Goal: Transaction & Acquisition: Subscribe to service/newsletter

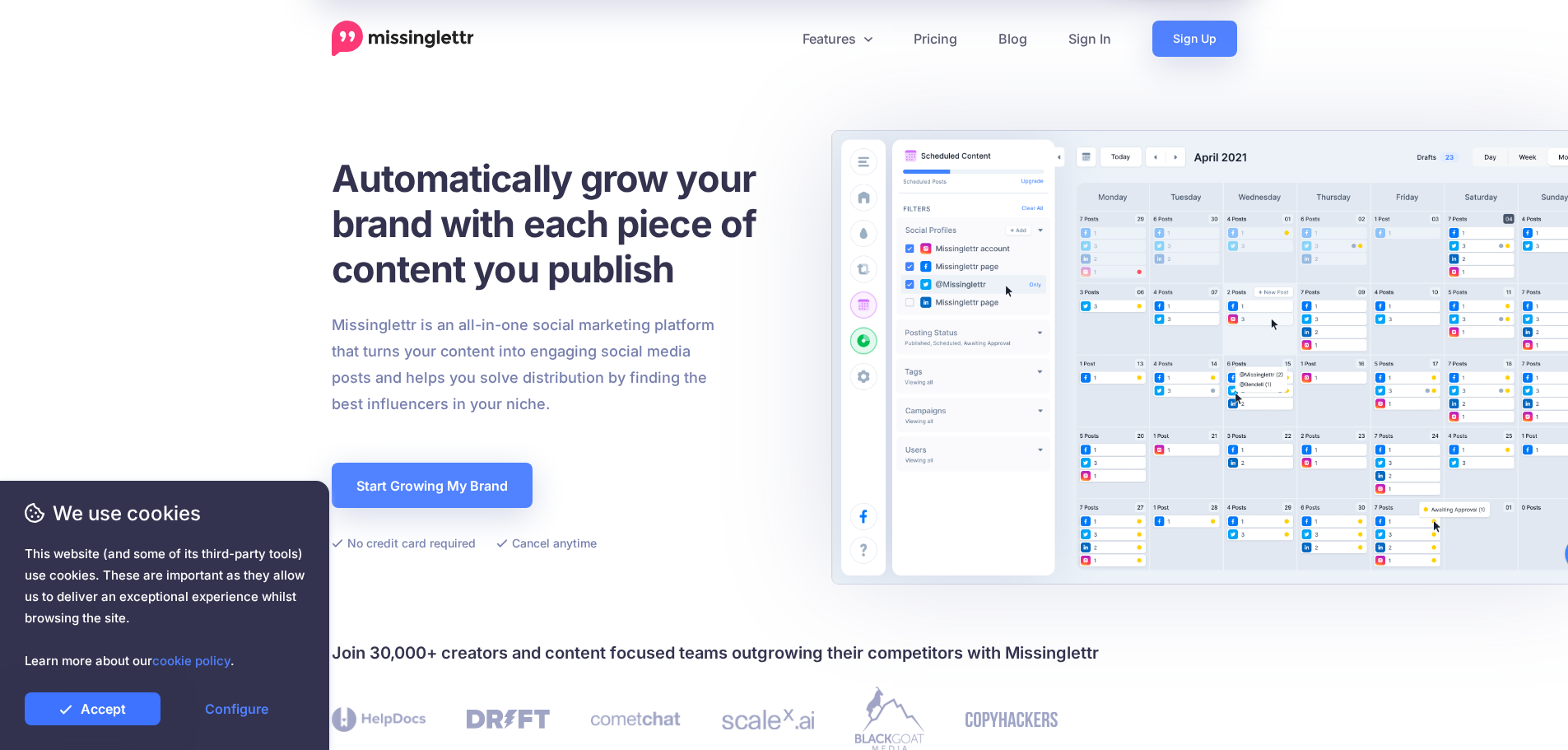
click at [148, 716] on link "Accept" at bounding box center [92, 709] width 136 height 33
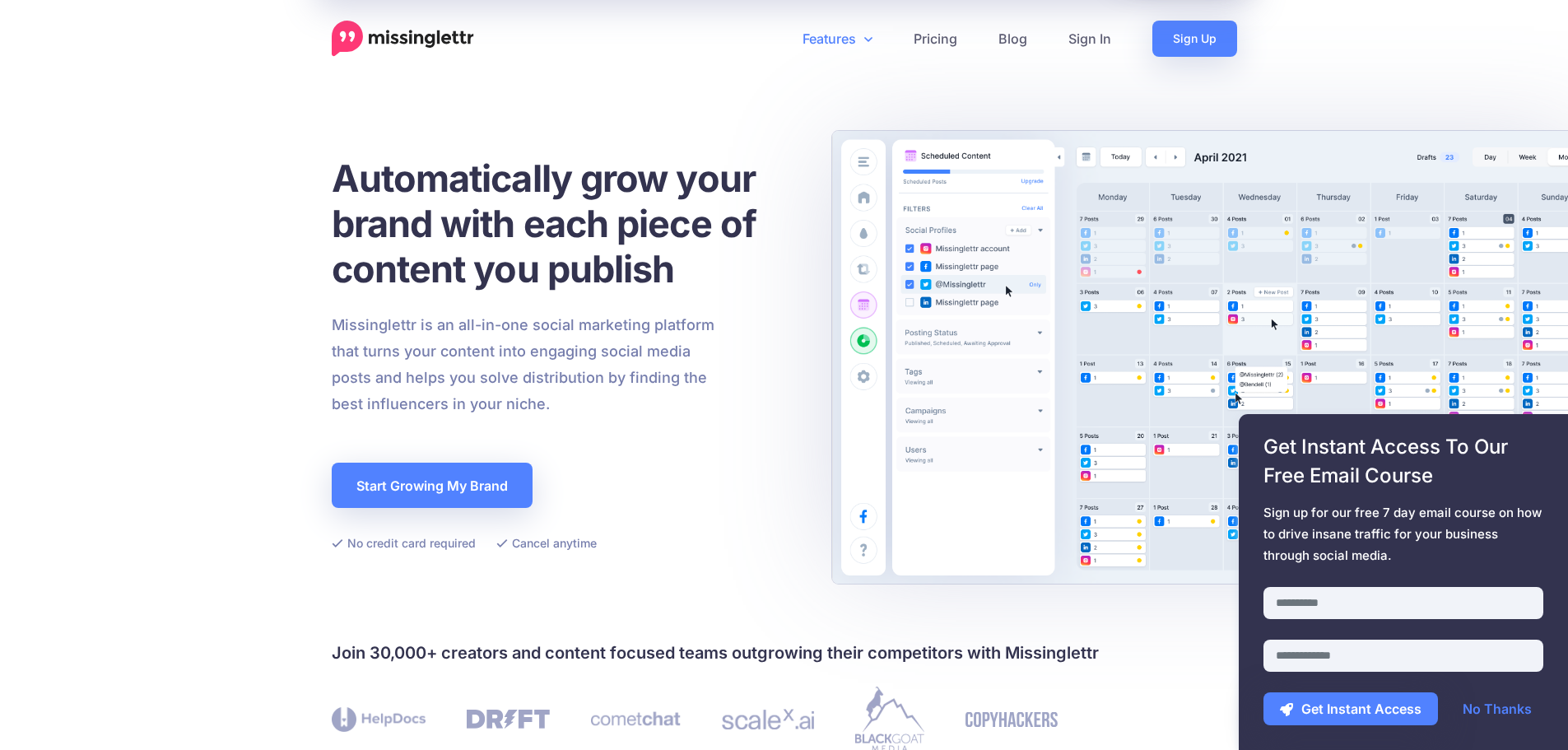
click at [852, 40] on link "Features" at bounding box center [838, 39] width 111 height 36
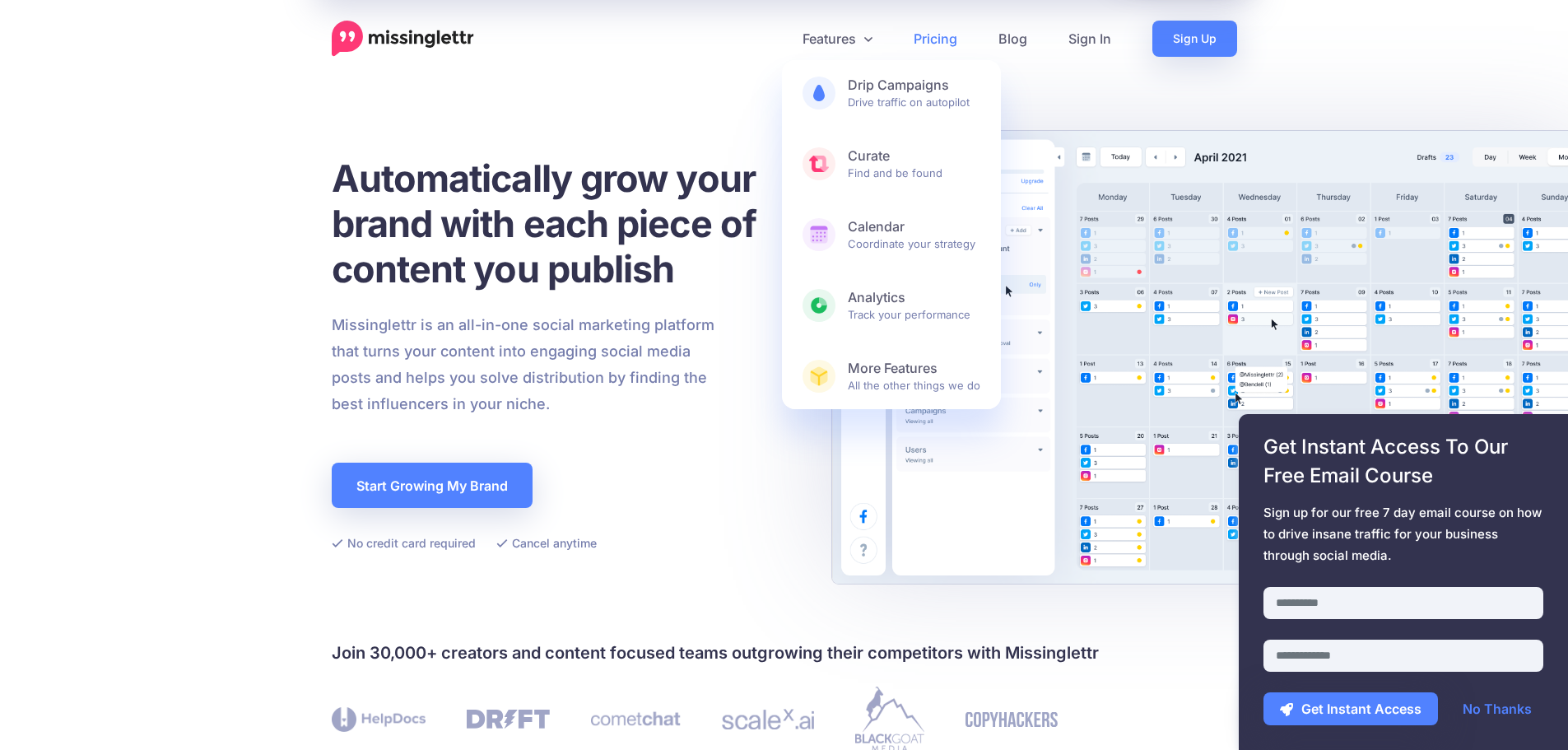
click at [952, 39] on link "Pricing" at bounding box center [935, 39] width 85 height 36
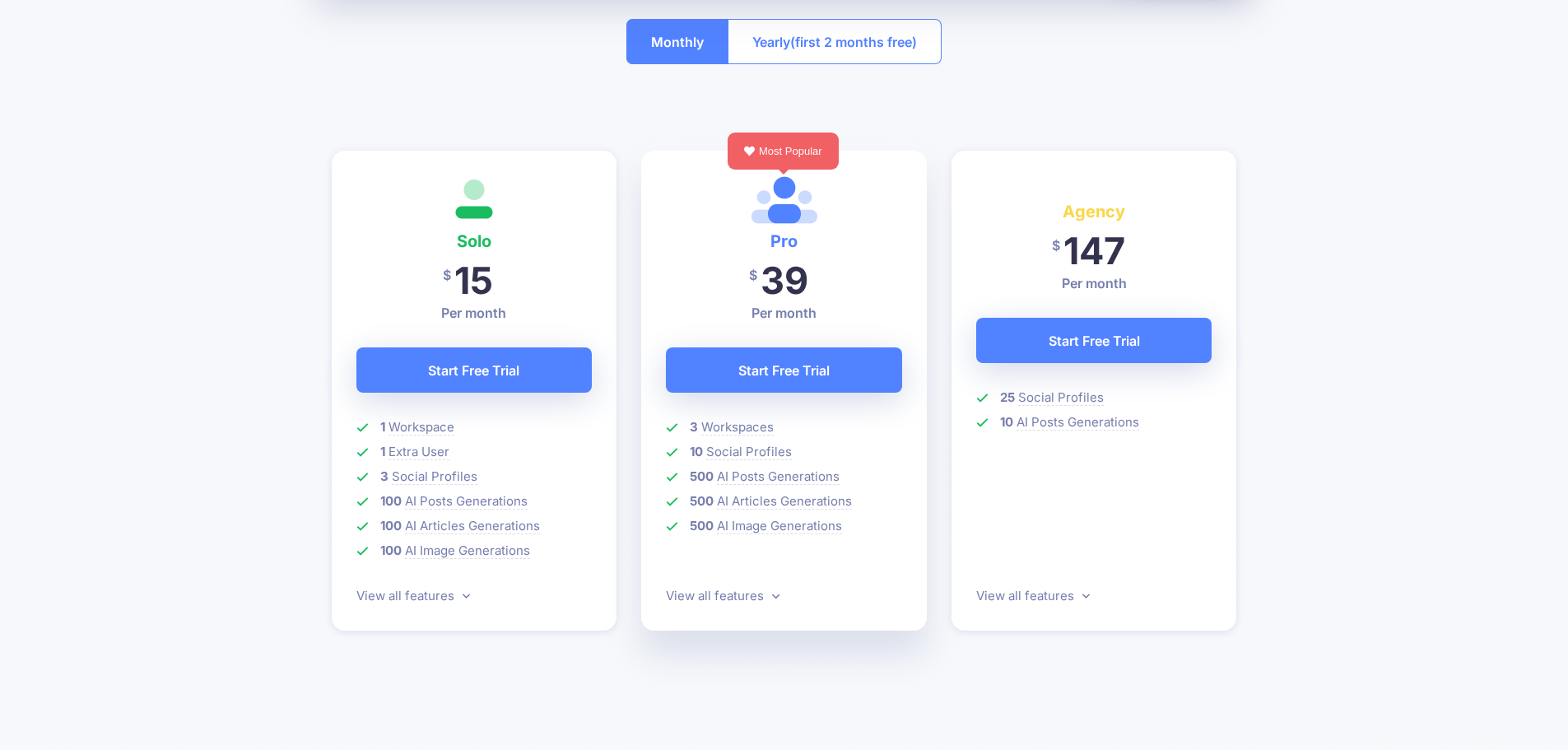
scroll to position [494, 0]
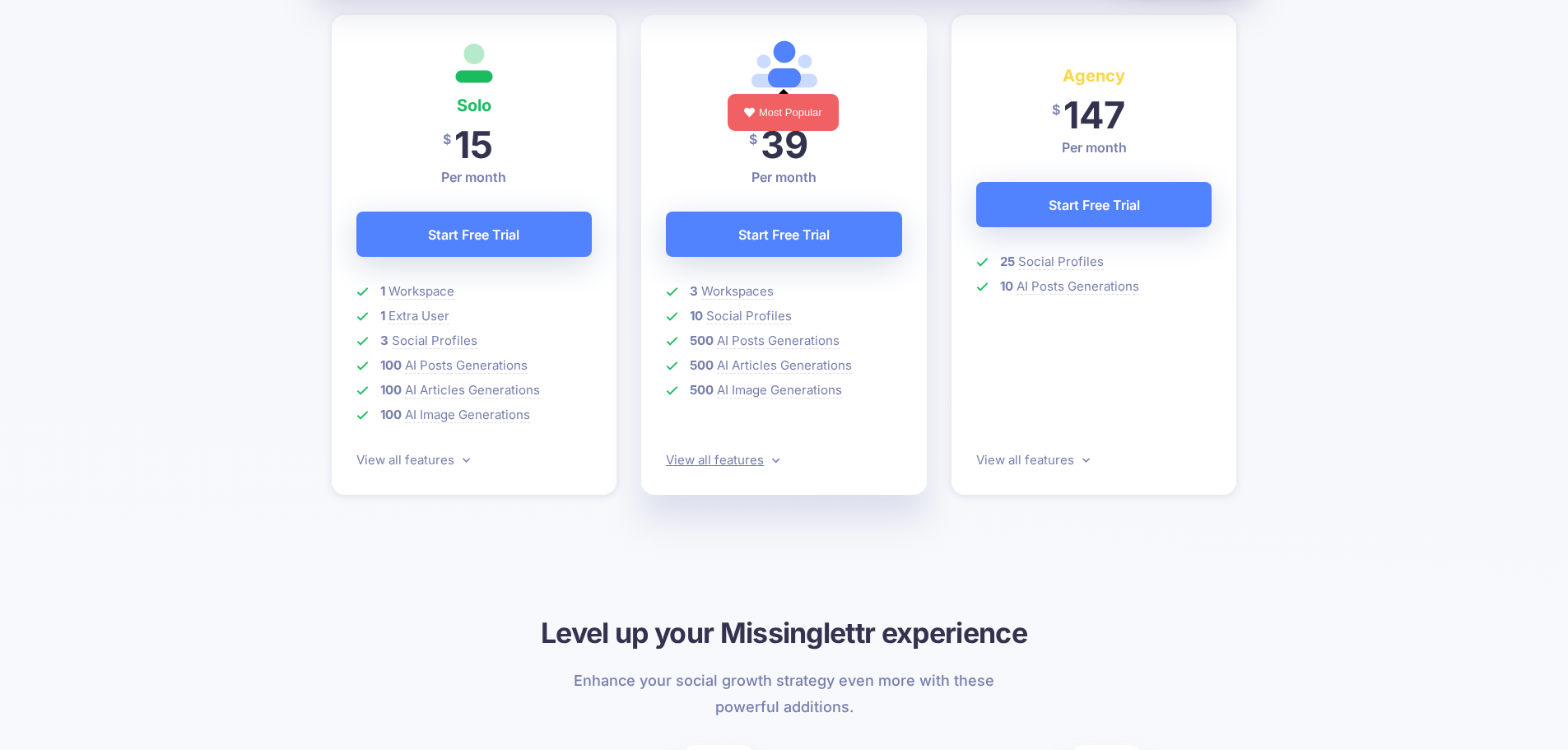
click at [772, 457] on icon at bounding box center [776, 459] width 8 height 13
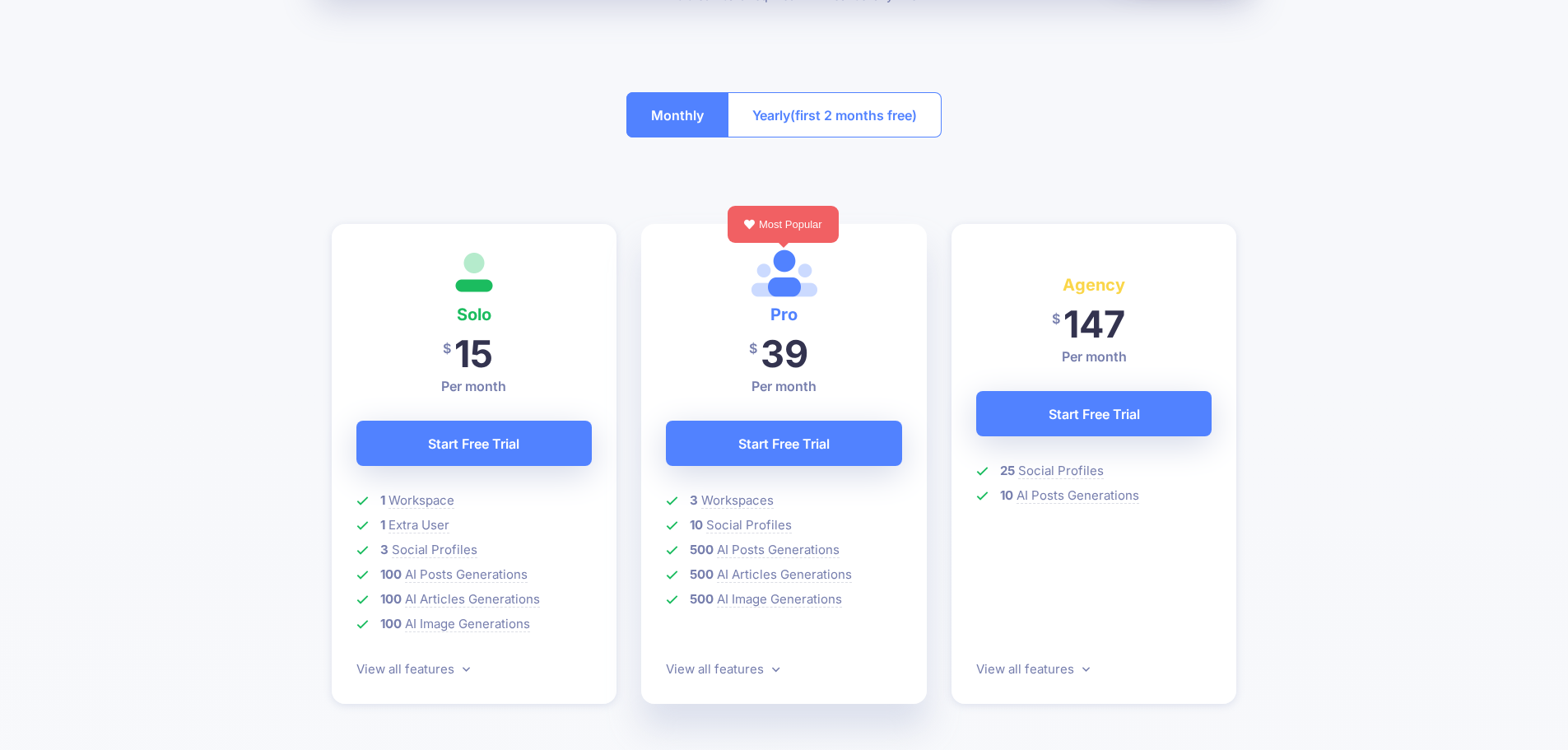
scroll to position [131, 0]
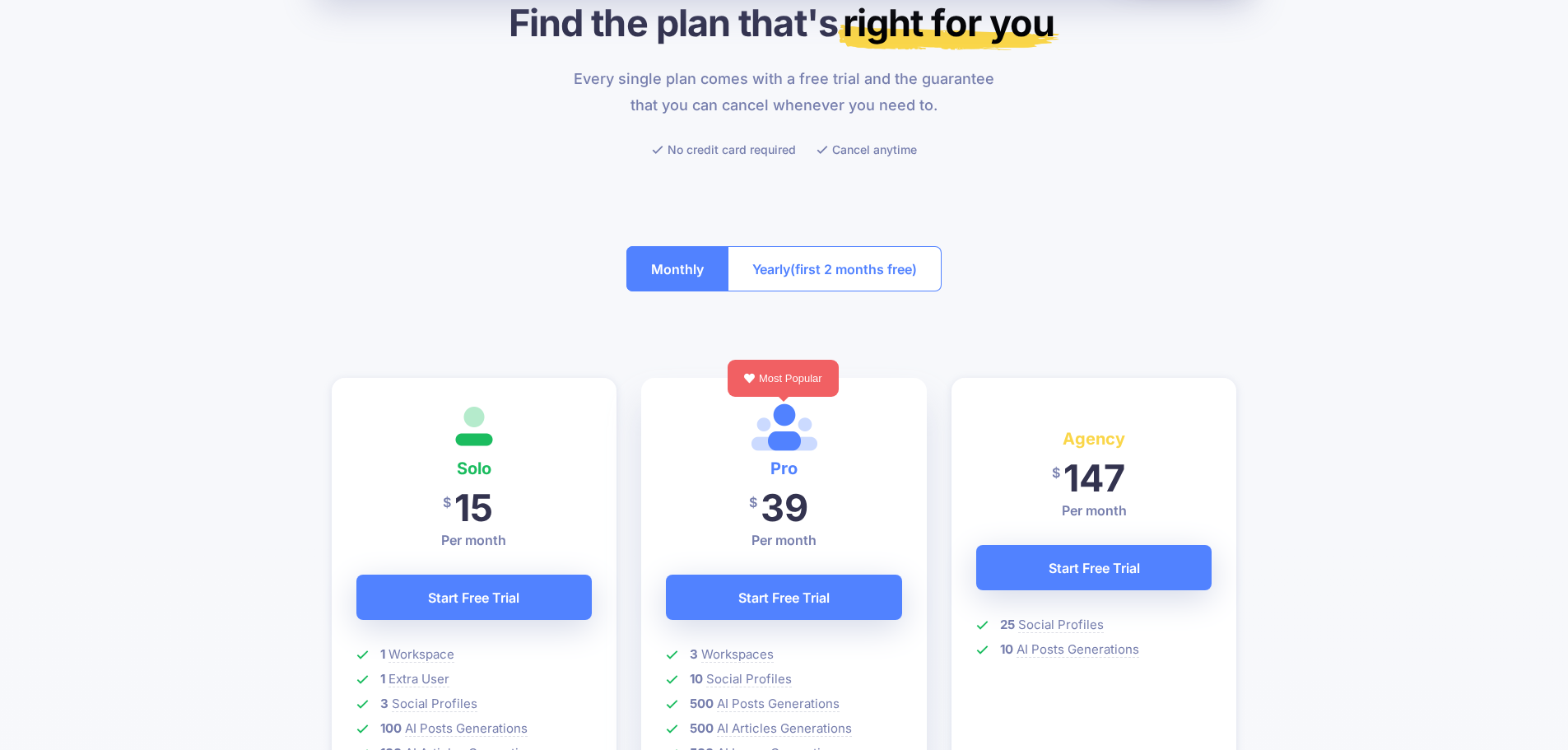
click at [818, 265] on span "(first 2 months free)" at bounding box center [853, 269] width 127 height 26
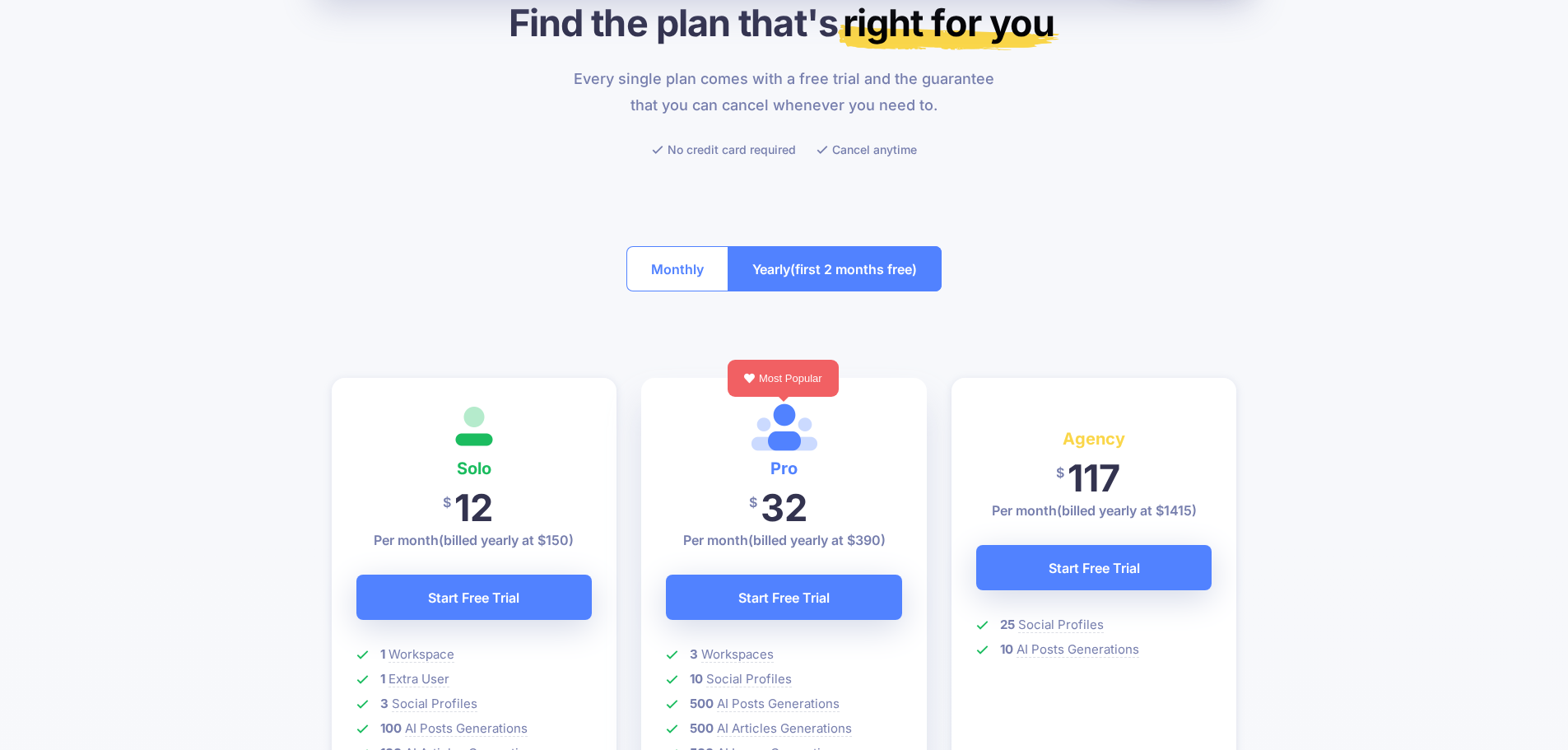
click at [675, 264] on button "Monthly" at bounding box center [677, 269] width 102 height 45
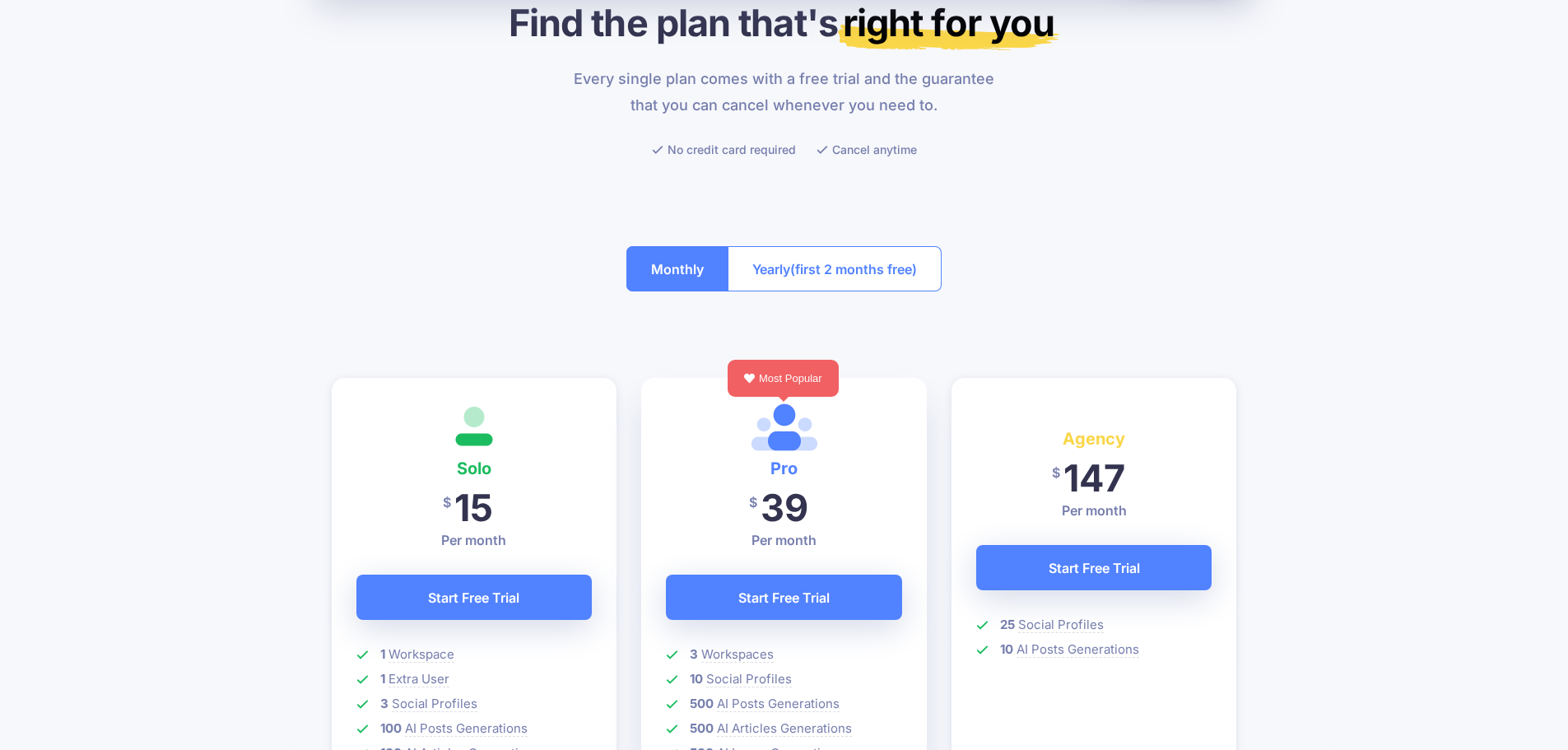
click at [868, 259] on span "(first 2 months free)" at bounding box center [853, 269] width 127 height 26
